Goal: Transaction & Acquisition: Purchase product/service

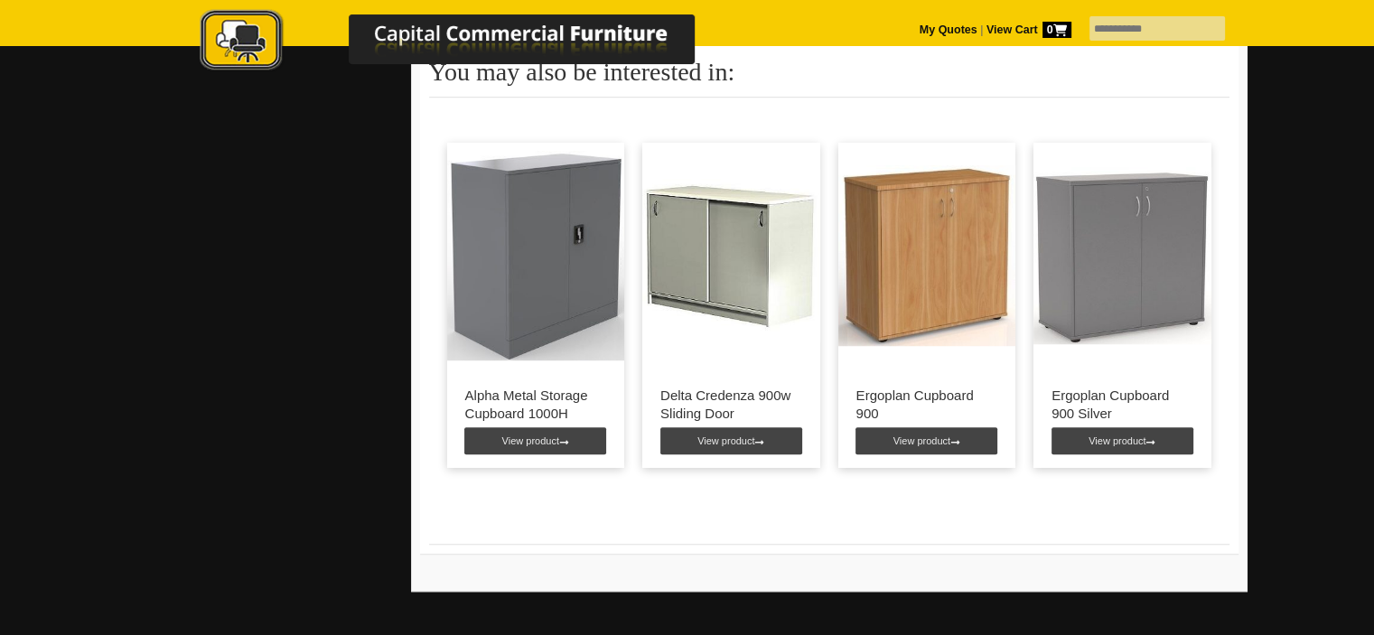
scroll to position [1264, 0]
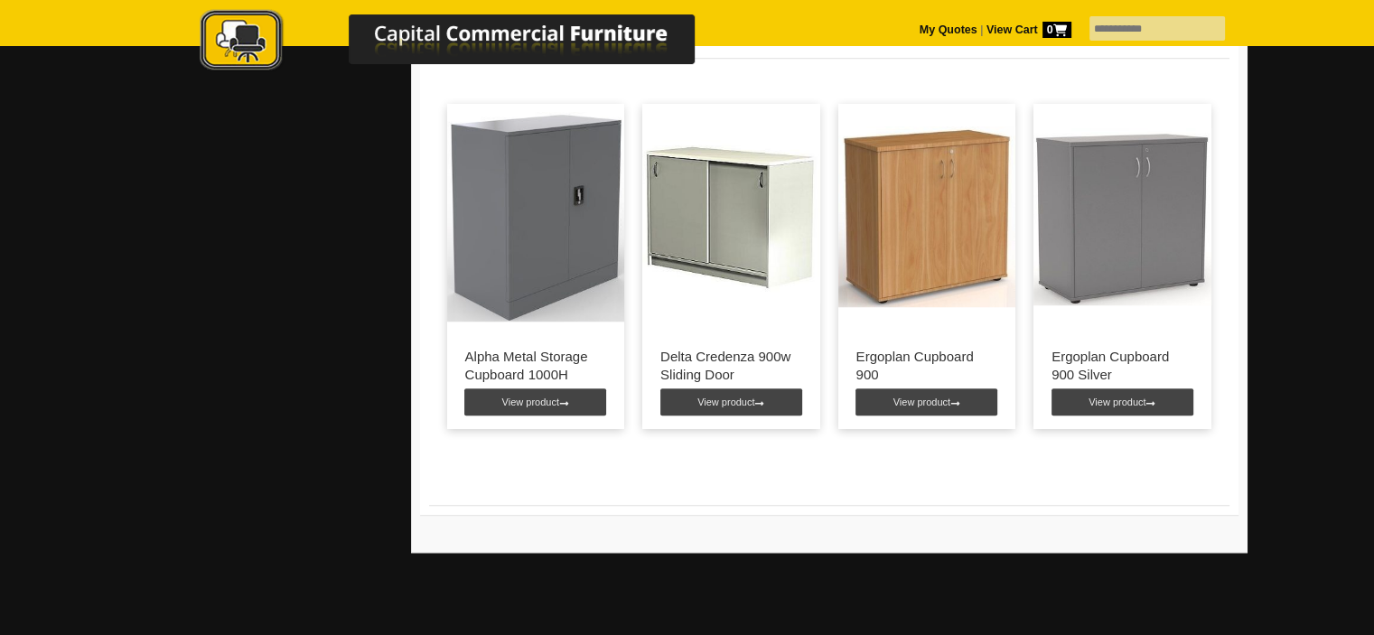
click at [912, 235] on img at bounding box center [927, 217] width 178 height 226
click at [910, 239] on img at bounding box center [927, 217] width 178 height 226
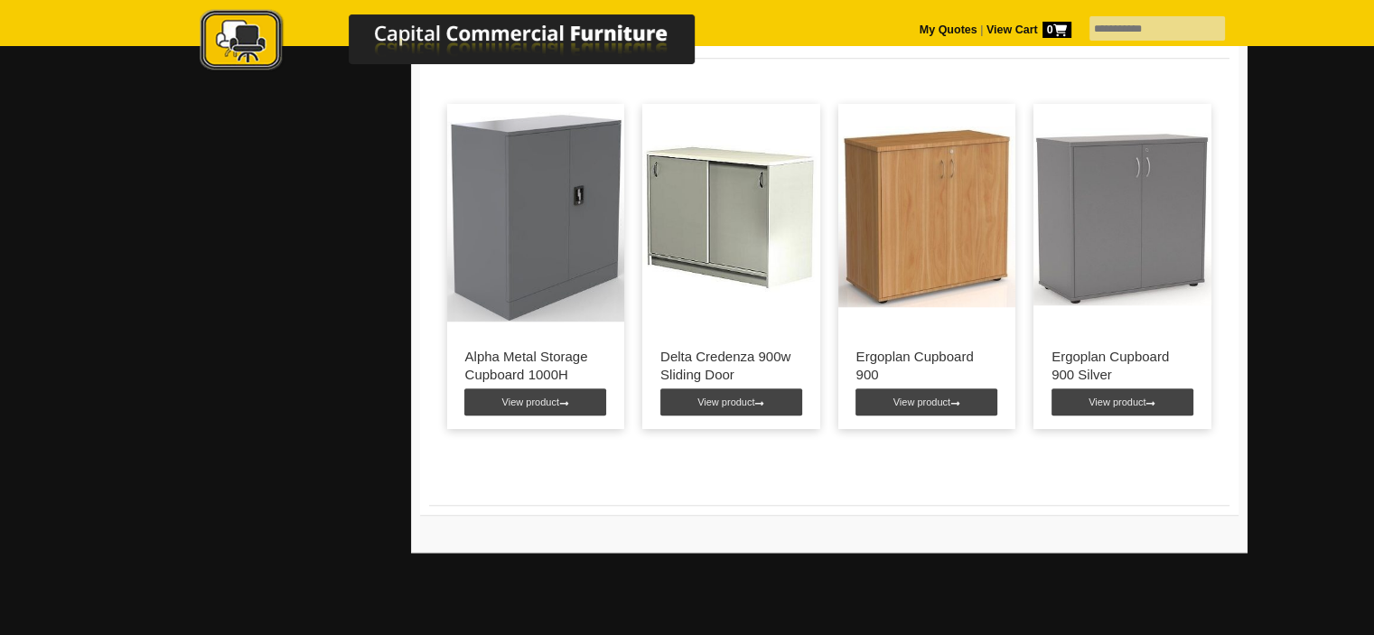
click at [910, 239] on img at bounding box center [927, 217] width 178 height 226
click at [894, 399] on link "View product" at bounding box center [926, 401] width 142 height 27
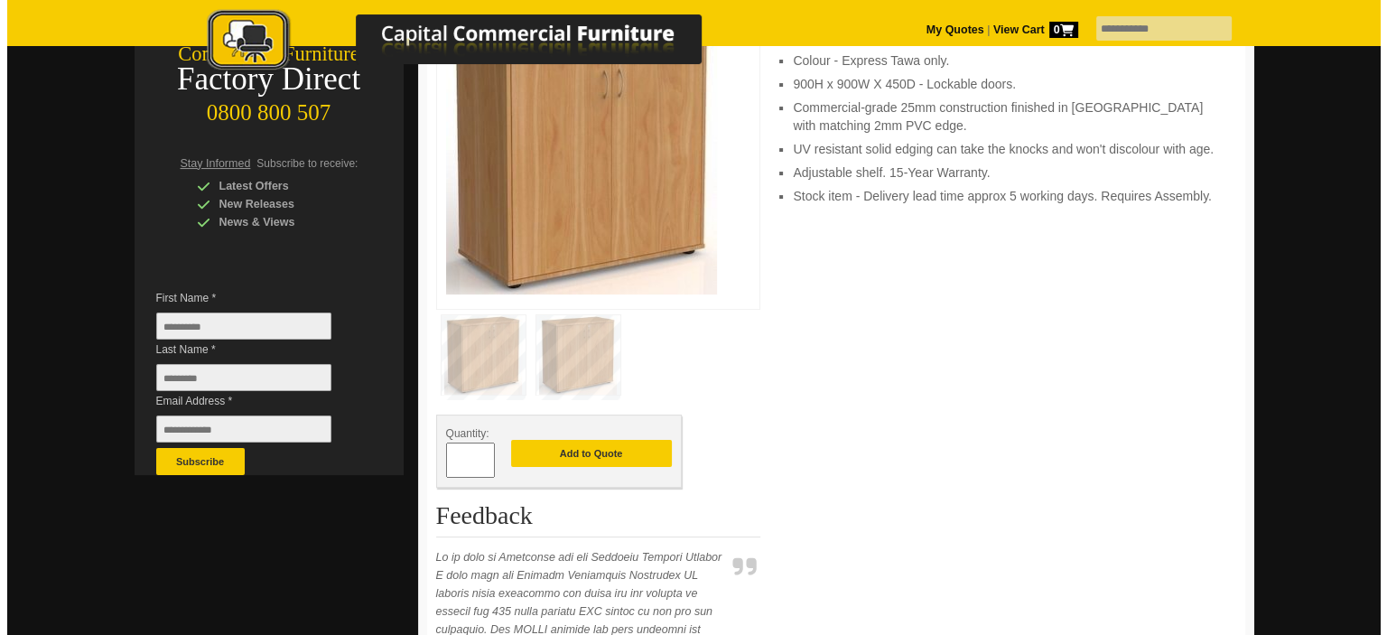
scroll to position [361, 0]
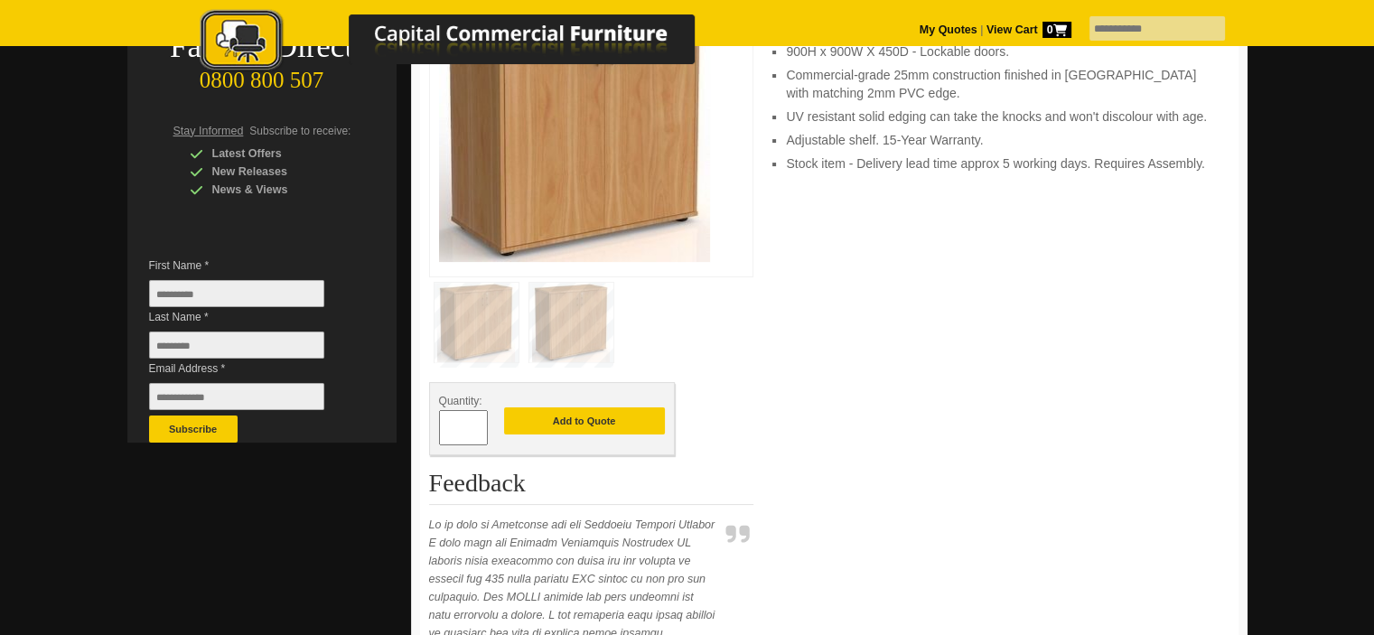
click at [496, 323] on img at bounding box center [476, 322] width 84 height 79
